Goal: Register for event/course

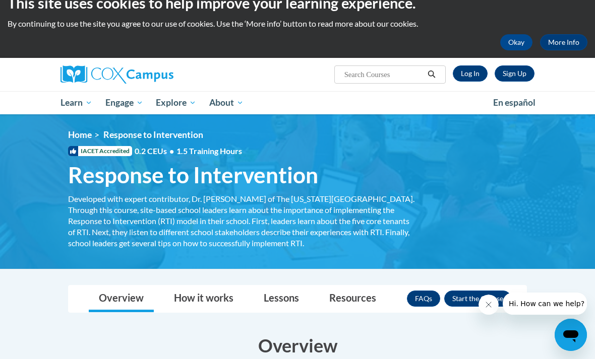
scroll to position [17, 0]
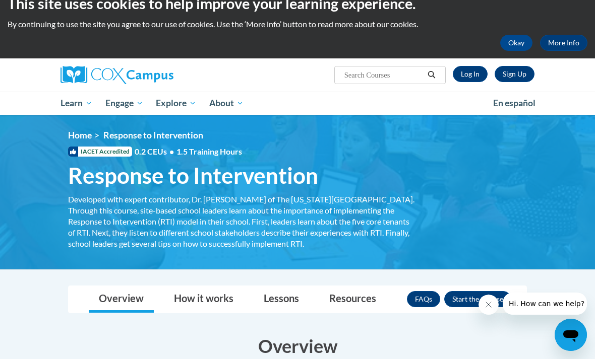
click at [486, 298] on button "Enroll" at bounding box center [477, 299] width 67 height 16
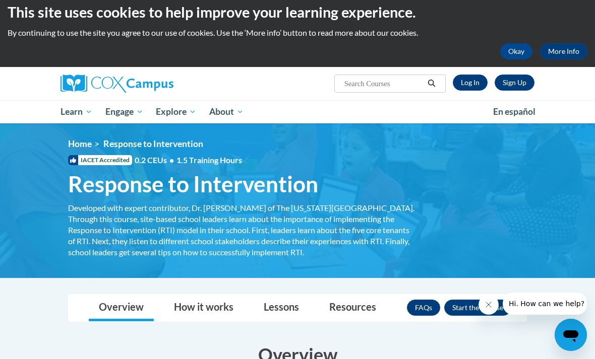
scroll to position [9, 0]
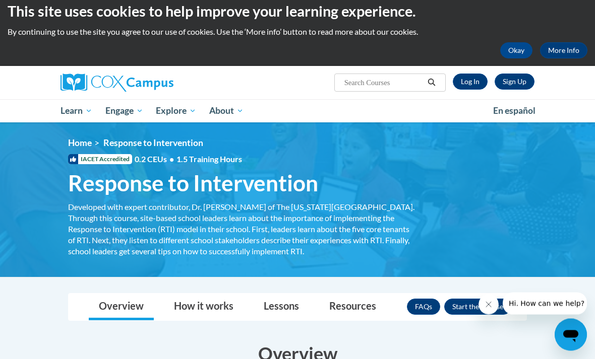
click at [456, 303] on button "Enroll" at bounding box center [477, 307] width 67 height 16
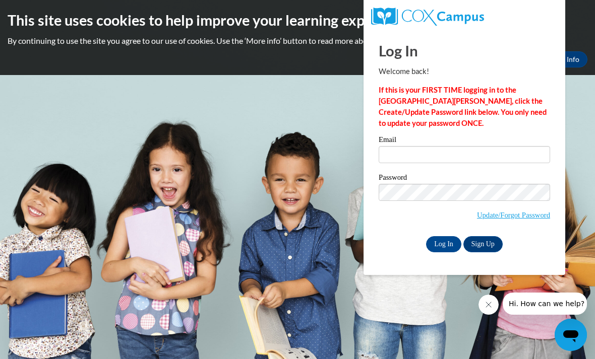
click at [401, 145] on label "Email" at bounding box center [463, 141] width 171 height 10
click at [401, 146] on input "Email" at bounding box center [463, 154] width 171 height 17
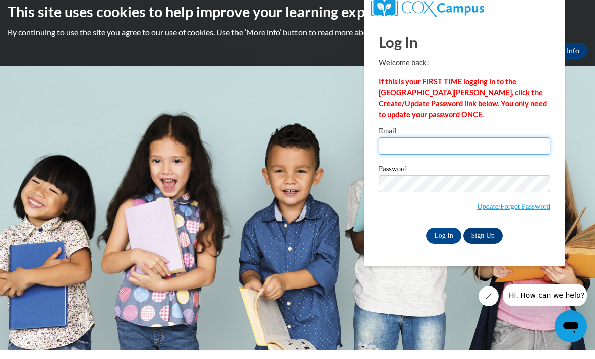
click at [401, 154] on input "Email" at bounding box center [463, 154] width 171 height 17
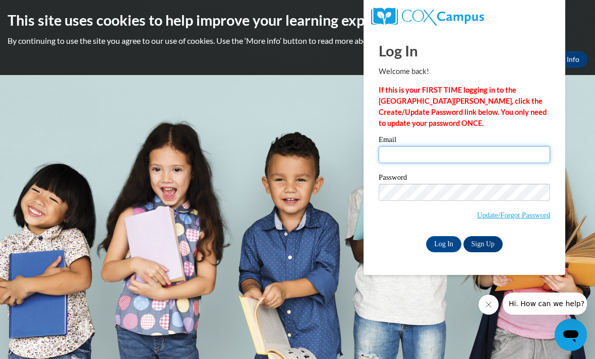
click at [493, 161] on input "Email" at bounding box center [463, 154] width 171 height 17
type input "kemcgr0434@ung.edu"
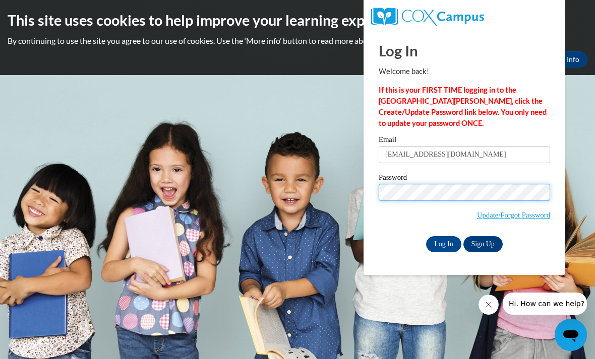
click at [443, 243] on input "Log In" at bounding box center [443, 244] width 35 height 16
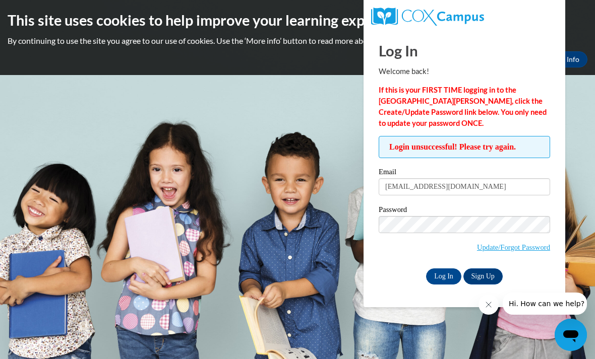
click at [484, 247] on link "Update/Forgot Password" at bounding box center [513, 247] width 73 height 8
click at [484, 273] on link "Sign Up" at bounding box center [482, 277] width 39 height 16
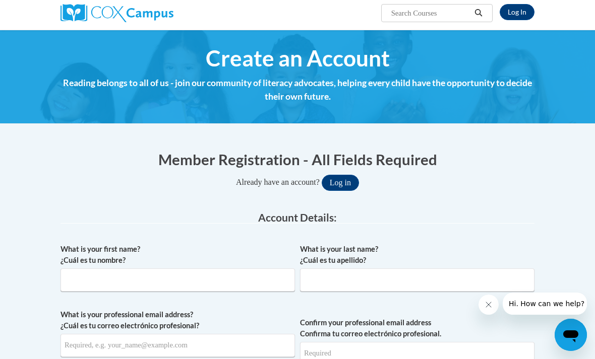
scroll to position [93, 0]
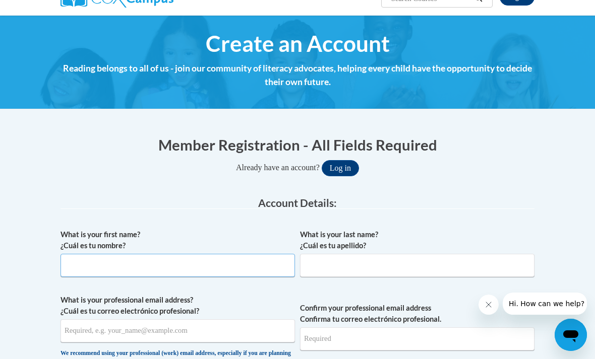
click at [107, 274] on input "What is your first name? ¿Cuál es tu nombre?" at bounding box center [177, 265] width 234 height 23
type input "[PERSON_NAME]"
click at [407, 264] on input "What is your last name? ¿Cuál es tu apellido?" at bounding box center [417, 265] width 234 height 23
type input "[PERSON_NAME]"
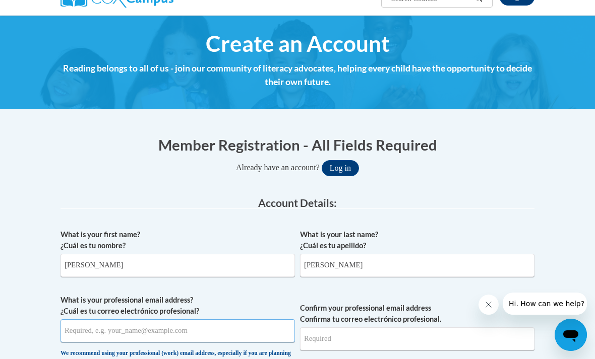
click at [88, 323] on input "What is your professional email address? ¿Cuál es tu correo electrónico profesi…" at bounding box center [177, 330] width 234 height 23
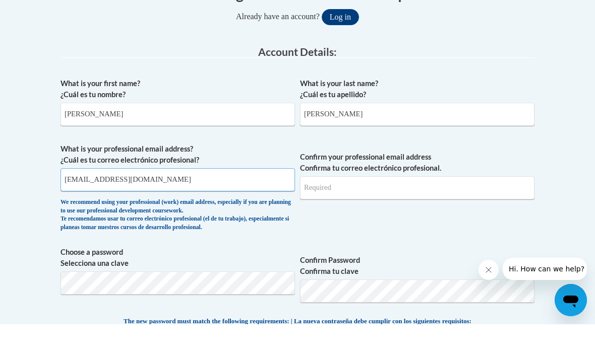
type input "[EMAIL_ADDRESS][DOMAIN_NAME]"
click at [433, 211] on input "Confirm your professional email address Confirma tu correo electrónico profesio…" at bounding box center [417, 222] width 234 height 23
click at [239, 299] on span "Choose a password Selecciona una clave" at bounding box center [177, 314] width 234 height 64
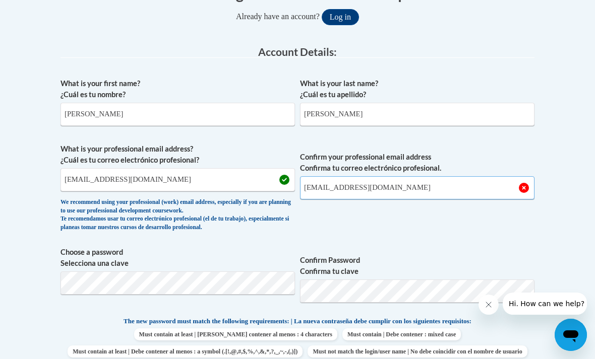
click at [435, 191] on input "[EMAIL_ADDRESS][DOMAIN_NAME]" at bounding box center [417, 187] width 234 height 23
type input "k"
type input "[EMAIL_ADDRESS][DOMAIN_NAME]"
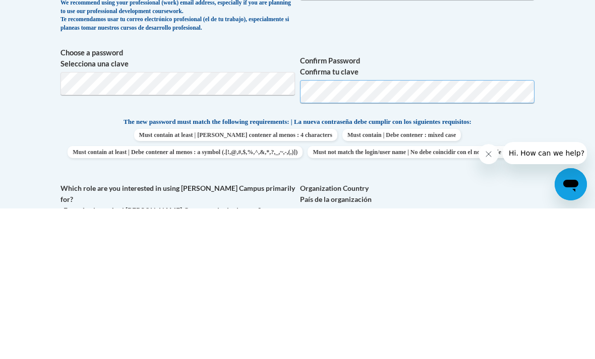
scroll to position [444, 0]
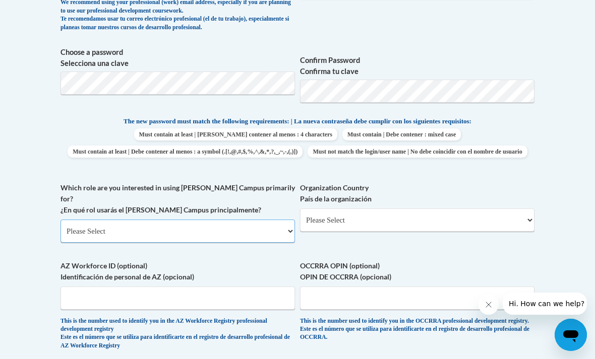
click at [292, 220] on select "Please Select College/University | Colegio/Universidad Community/Nonprofit Part…" at bounding box center [177, 231] width 234 height 23
select select "5a18ea06-2b54-4451-96f2-d152daf9eac5"
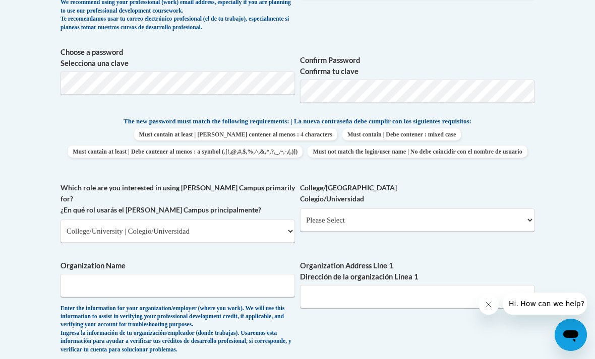
click at [450, 202] on label "College/[GEOGRAPHIC_DATA]" at bounding box center [417, 193] width 234 height 22
click at [450, 209] on select "Please Select College/University Staff | Empleado universitario College/Univers…" at bounding box center [417, 220] width 234 height 23
click at [459, 209] on select "Please Select College/University Staff | Empleado universitario College/Univers…" at bounding box center [417, 220] width 234 height 23
click at [458, 210] on select "Please Select College/University Staff | Empleado universitario College/Univers…" at bounding box center [417, 220] width 234 height 23
select select "99b32b07-cffc-426c-8bf6-0cd77760d84b"
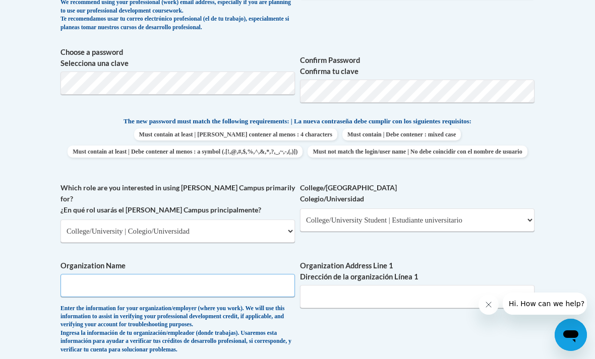
click at [241, 274] on input "Organization Name" at bounding box center [177, 285] width 234 height 23
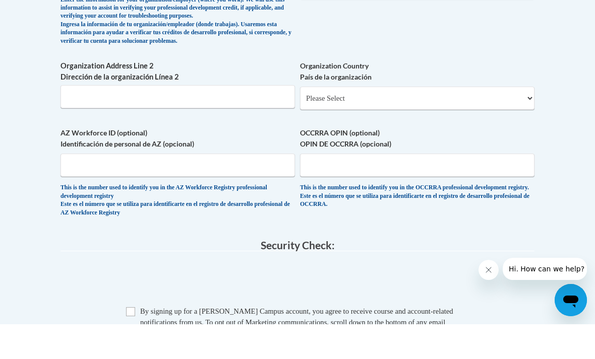
scroll to position [754, 0]
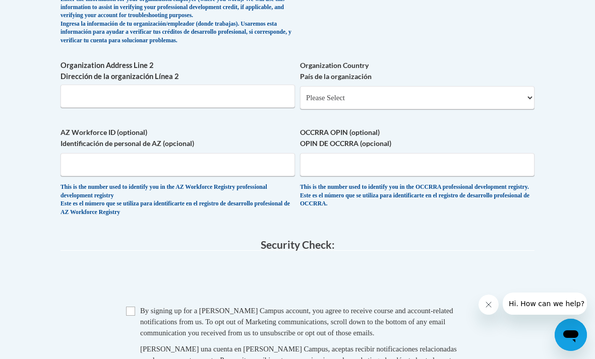
click at [131, 307] on input "Checkbox" at bounding box center [130, 311] width 9 height 9
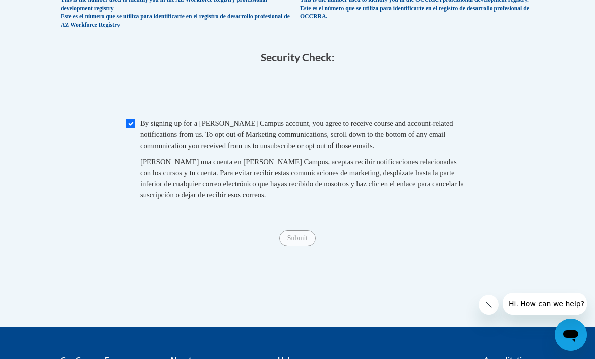
scroll to position [933, 0]
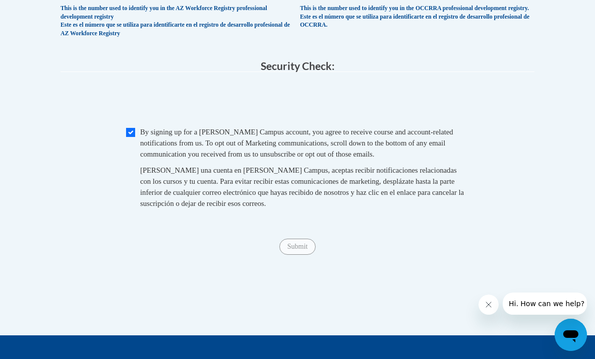
click at [147, 102] on fieldset "Security Check: Enter the security code + = TextBox Checkbox" at bounding box center [297, 145] width 474 height 171
click at [131, 128] on input "Checkbox" at bounding box center [130, 132] width 9 height 9
checkbox input "true"
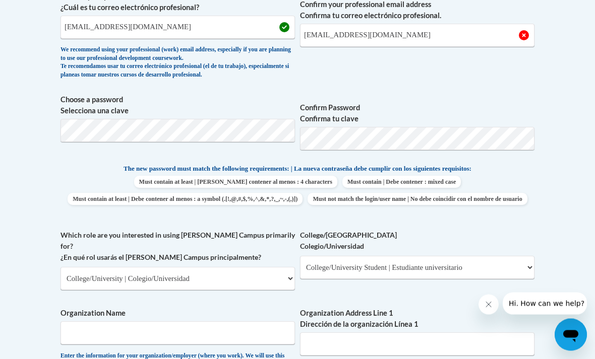
scroll to position [373, 0]
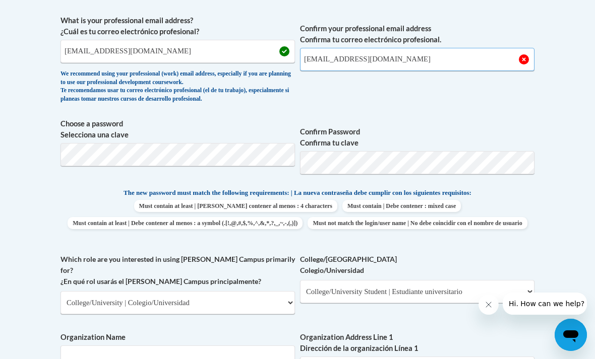
click at [418, 66] on input "kemcgr034@ung.edu" at bounding box center [417, 59] width 234 height 23
click at [418, 65] on input "kemcgr034@ung.edu" at bounding box center [417, 59] width 234 height 23
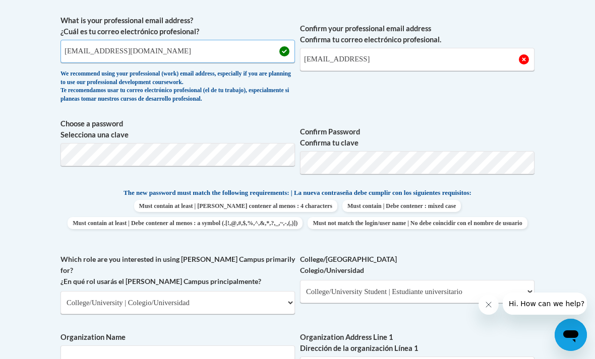
click at [126, 53] on input "kemcgr0434@ung.edu" at bounding box center [177, 51] width 234 height 23
click at [139, 47] on input "kemcgr0434@ung.edu" at bounding box center [177, 51] width 234 height 23
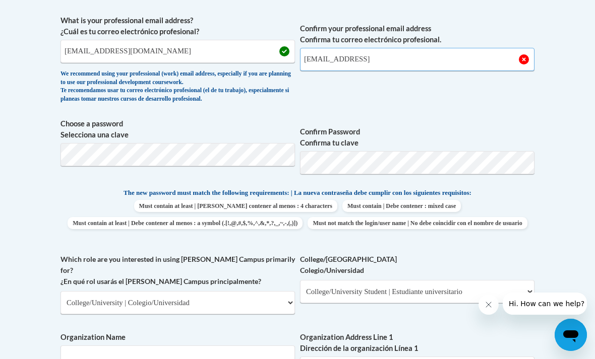
click at [365, 70] on input "kemcgr034@ung.ed" at bounding box center [417, 59] width 234 height 23
click at [386, 57] on input "kemcgr034@ung.ed" at bounding box center [417, 59] width 234 height 23
click at [385, 55] on input "kemcgr034@ung.ed" at bounding box center [417, 59] width 234 height 23
click at [375, 60] on input "kemcgr034@ung.ed" at bounding box center [417, 59] width 234 height 23
click at [383, 126] on label "Confirm Password Confirma tu clave" at bounding box center [417, 137] width 234 height 22
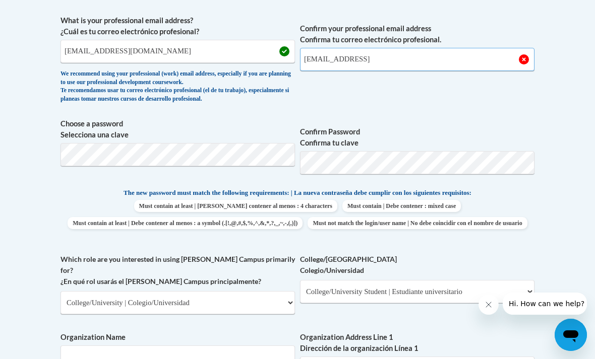
click at [372, 64] on input "kemcgr034@ung.ed" at bounding box center [417, 59] width 234 height 23
type input "k"
click at [373, 66] on input "Confirm your professional email address Confirma tu correo electrónico profesio…" at bounding box center [417, 59] width 234 height 23
click at [343, 49] on input "Confirm your professional email address Confirma tu correo electrónico profesio…" at bounding box center [417, 59] width 234 height 23
click at [344, 54] on input "Confirm your professional email address Confirma tu correo electrónico profesio…" at bounding box center [417, 59] width 234 height 23
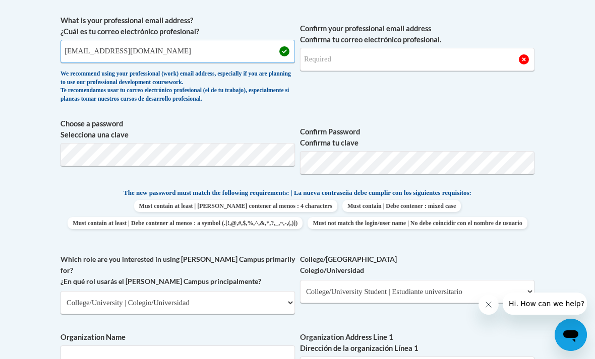
click at [250, 51] on input "kemcgr0434@ung.edu" at bounding box center [177, 51] width 234 height 23
click at [246, 52] on input "kemcgr0434@ung.edu" at bounding box center [177, 51] width 234 height 23
paste input "kemcgr0434@ung.edu"
type input "k"
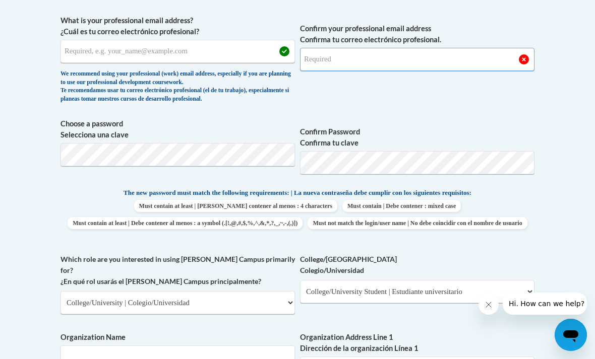
click at [393, 49] on input "Confirm your professional email address Confirma tu correo electrónico profesio…" at bounding box center [417, 59] width 234 height 23
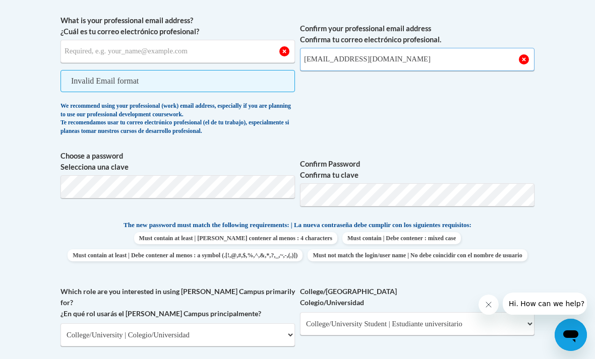
type input "kemcgr0434@ung.edu"
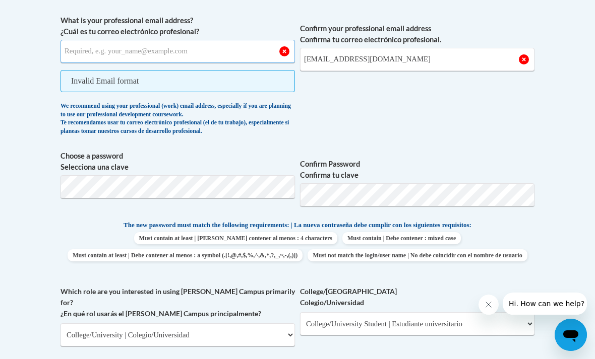
click at [100, 51] on input "What is your professional email address? ¿Cuál es tu correo electrónico profesi…" at bounding box center [177, 51] width 234 height 23
type input "kemcgr0434@ung.edu"
click at [513, 162] on label "Confirm Password Confirma tu clave" at bounding box center [417, 170] width 234 height 22
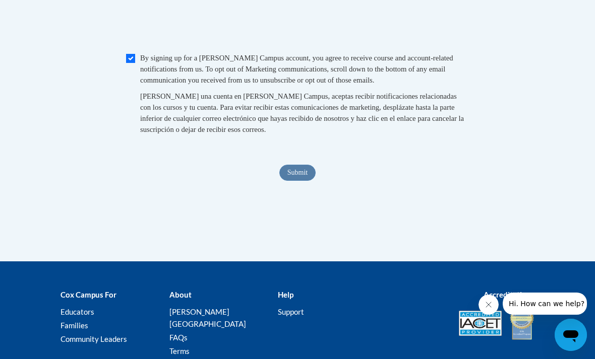
scroll to position [1006, 0]
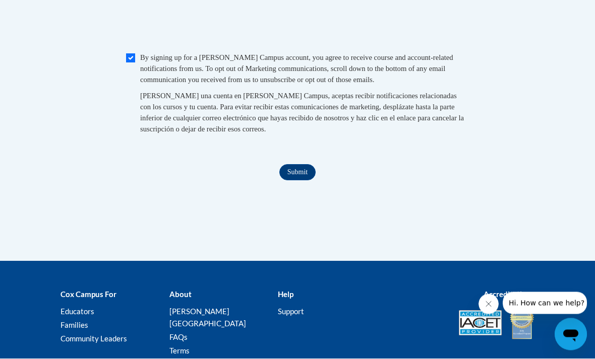
click at [130, 54] on input "Checkbox" at bounding box center [130, 58] width 9 height 9
checkbox input "false"
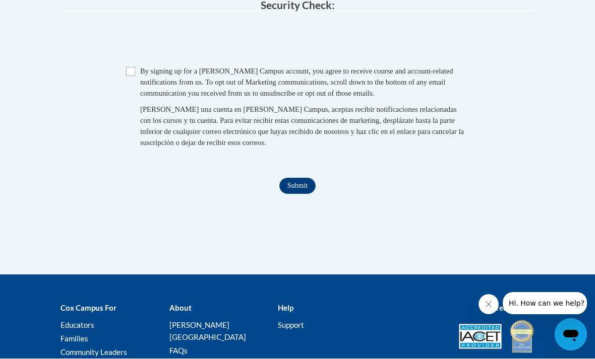
click at [304, 178] on input "Submit" at bounding box center [297, 186] width 36 height 16
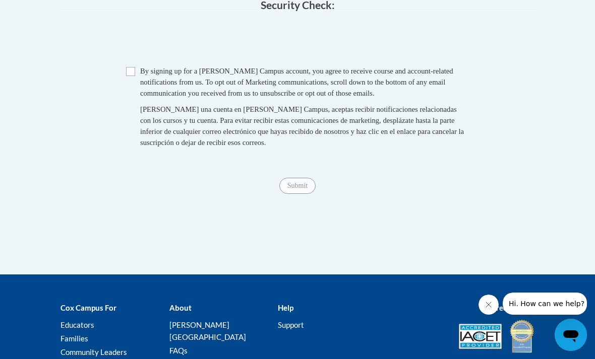
scroll to position [532, 0]
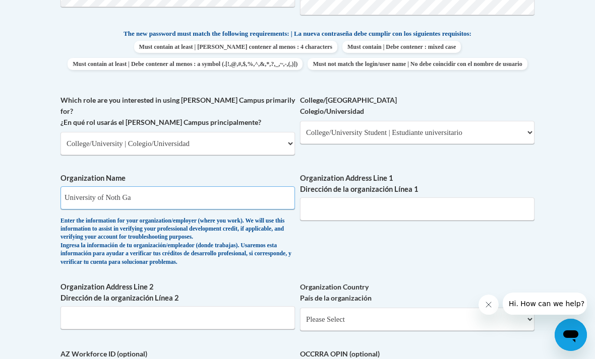
type input "University of Noth Ga"
click at [107, 308] on input "Organization Address Line 2 Dirección de la organización Línea 2" at bounding box center [177, 317] width 234 height 23
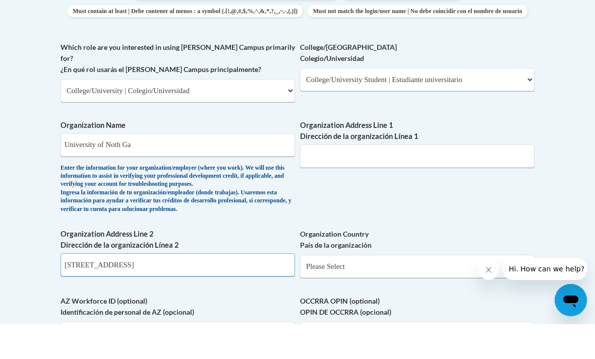
scroll to position [578, 0]
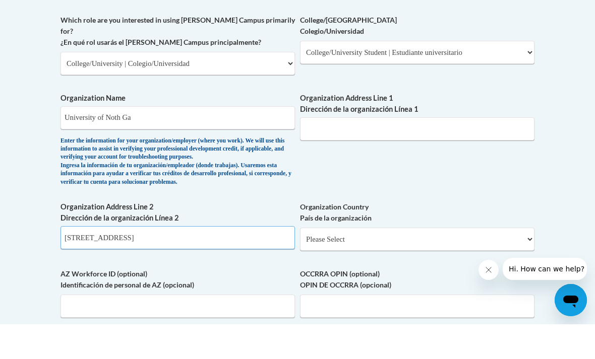
type input "82 college circle"
click at [315, 236] on label "Organization Country País de la organización" at bounding box center [417, 247] width 234 height 22
click at [315, 263] on select "Please Select United States | Estados Unidos Outside of the United States | Fue…" at bounding box center [417, 274] width 234 height 23
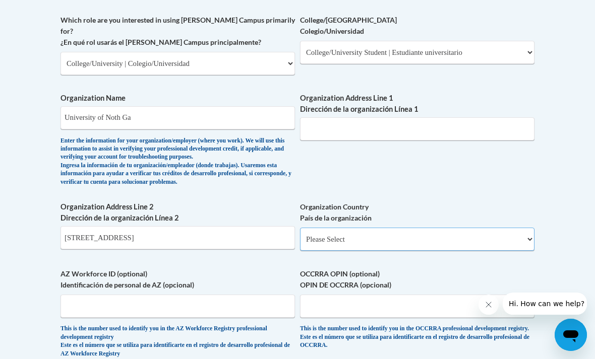
click at [318, 228] on select "Please Select United States | Estados Unidos Outside of the United States | Fue…" at bounding box center [417, 239] width 234 height 23
click at [307, 228] on select "Please Select United States | Estados Unidos Outside of the United States | Fue…" at bounding box center [417, 239] width 234 height 23
select select "ad49bcad-a171-4b2e-b99c-48b446064914"
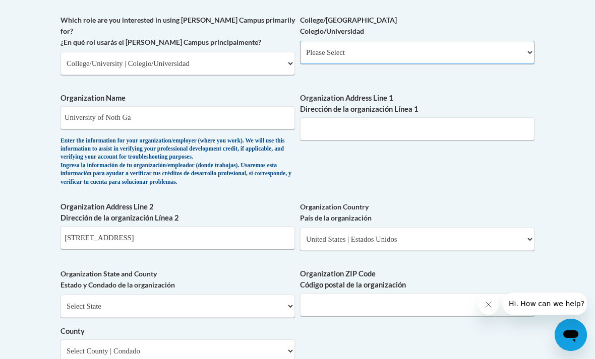
click at [320, 43] on select "Please Select College/University Staff | Empleado universitario College/Univers…" at bounding box center [417, 52] width 234 height 23
select select "99b32b07-cffc-426c-8bf6-0cd77760d84b"
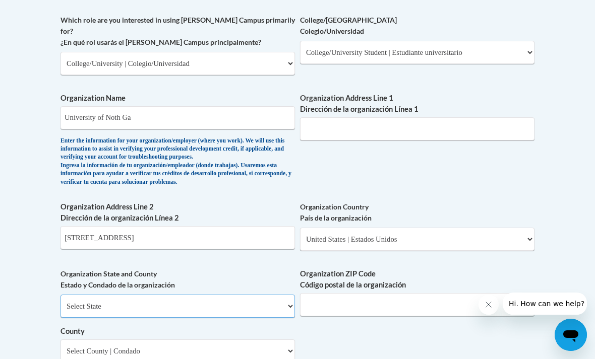
click at [68, 295] on select "Select State Alabama Alaska Arizona Arkansas California Colorado Connecticut De…" at bounding box center [177, 306] width 234 height 23
select select "Georgia"
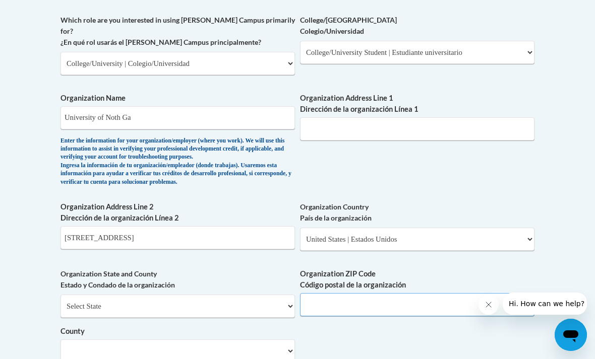
click at [328, 293] on input "Organization ZIP Code Código postal de la organización" at bounding box center [417, 304] width 234 height 23
type input "30533"
click at [80, 340] on select "Select County Appling Atkinson Bacon Baker Baldwin Banks Barrow Bartow Ben Hill…" at bounding box center [177, 351] width 234 height 23
select select "Lumpkin"
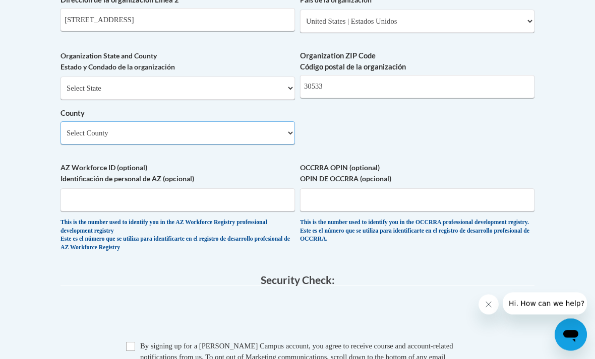
scroll to position [830, 0]
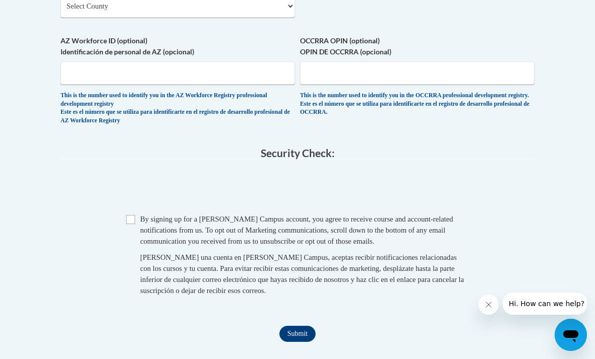
click at [279, 326] on input "Submit" at bounding box center [297, 334] width 36 height 16
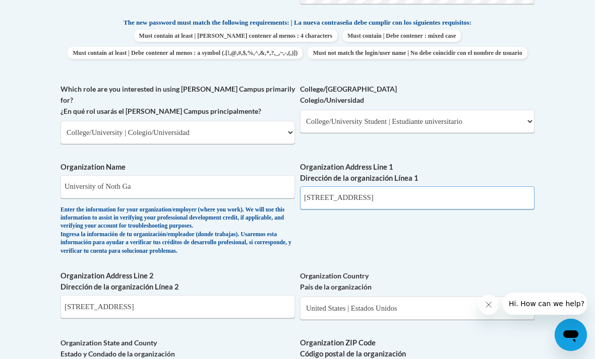
type input "82 college circle"
click at [133, 295] on input "82 college circle" at bounding box center [177, 306] width 234 height 23
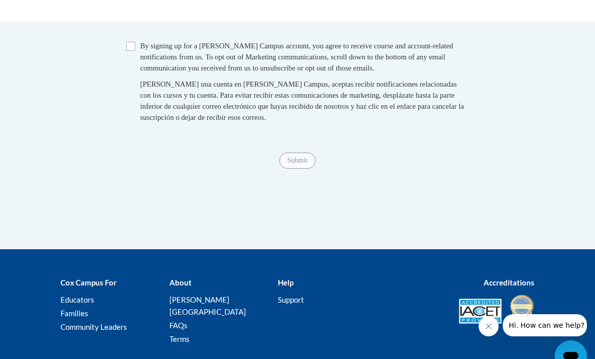
scroll to position [1005, 0]
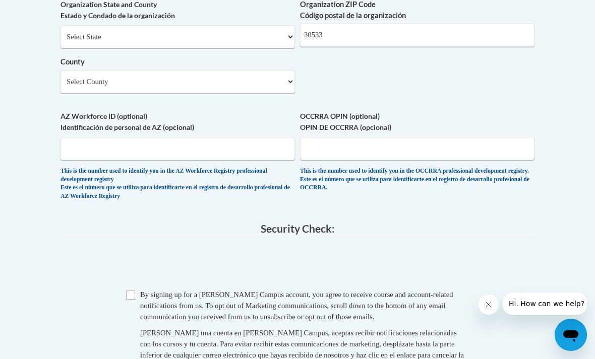
click at [155, 245] on span "0cAFcWeA55T2TQHULSg7iPwKoj5K5Xej2ymh_GAbrR11xEPy0nf53U4bxYD1yFR7K2YzCam-j-8A3VI…" at bounding box center [297, 264] width 474 height 39
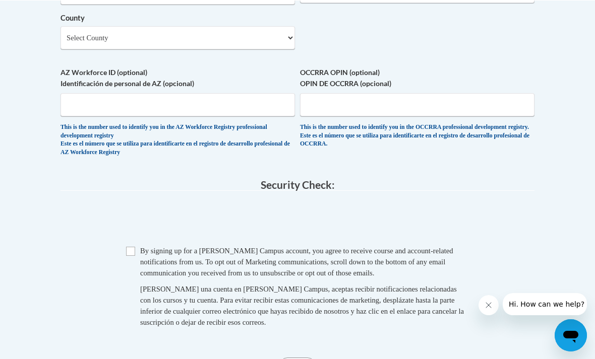
click at [133, 246] on input "Checkbox" at bounding box center [130, 250] width 9 height 9
click at [126, 247] on input "Checkbox" at bounding box center [130, 251] width 9 height 9
checkbox input "false"
click at [288, 358] on input "Submit" at bounding box center [297, 366] width 36 height 16
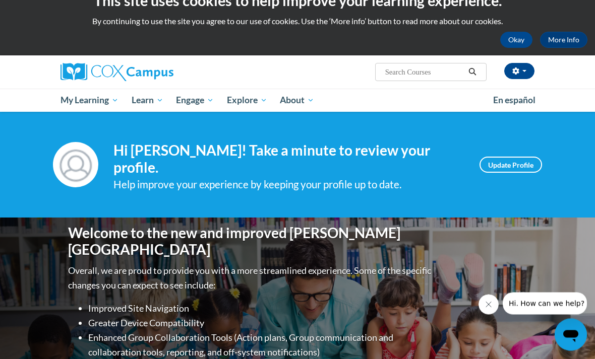
scroll to position [20, 0]
click at [87, 73] on img at bounding box center [116, 72] width 113 height 18
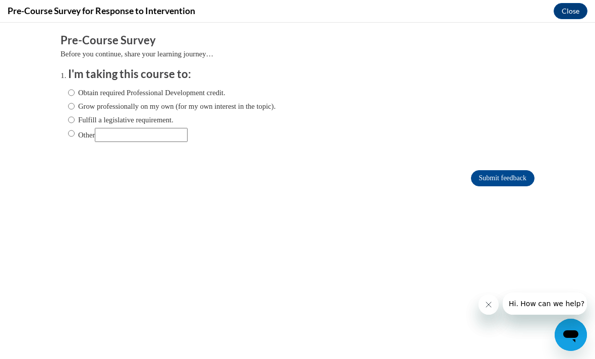
click at [68, 96] on input "Obtain required Professional Development credit." at bounding box center [71, 92] width 7 height 11
radio input "true"
click at [521, 183] on input "Submit feedback" at bounding box center [502, 178] width 63 height 16
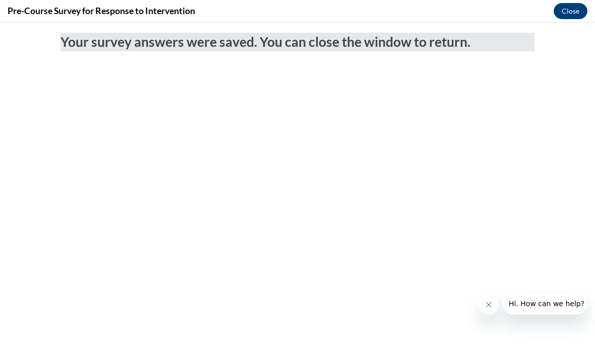
click at [568, 15] on button "Close" at bounding box center [570, 11] width 34 height 16
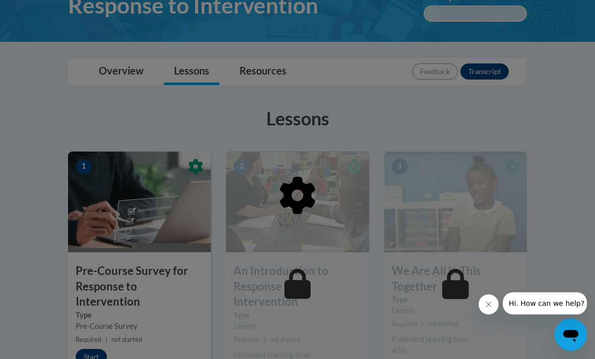
scroll to position [187, 0]
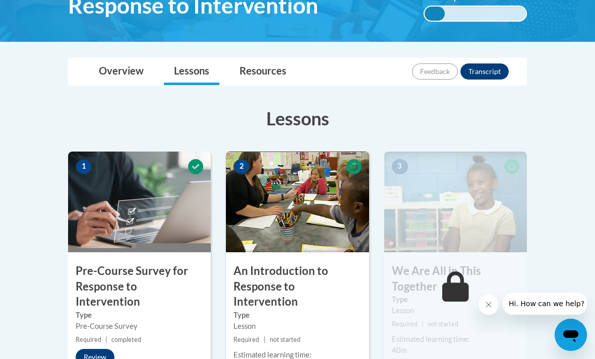
click at [309, 283] on h3 "An Introduction to Response to Intervention" at bounding box center [297, 287] width 143 height 46
click at [310, 280] on h3 "An Introduction to Response to Intervention" at bounding box center [297, 287] width 143 height 46
click at [334, 310] on label "Type" at bounding box center [296, 315] width 127 height 11
click at [330, 310] on label "Type" at bounding box center [296, 315] width 127 height 11
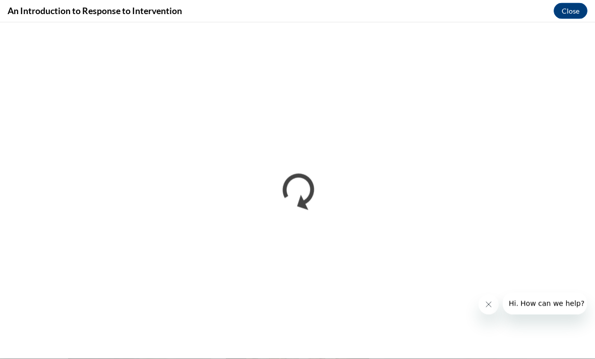
scroll to position [0, 0]
click at [484, 305] on icon "Close message from company" at bounding box center [488, 305] width 8 height 8
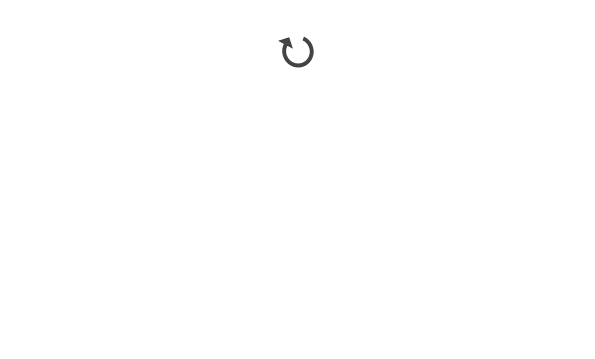
scroll to position [140, 0]
